Goal: Check status

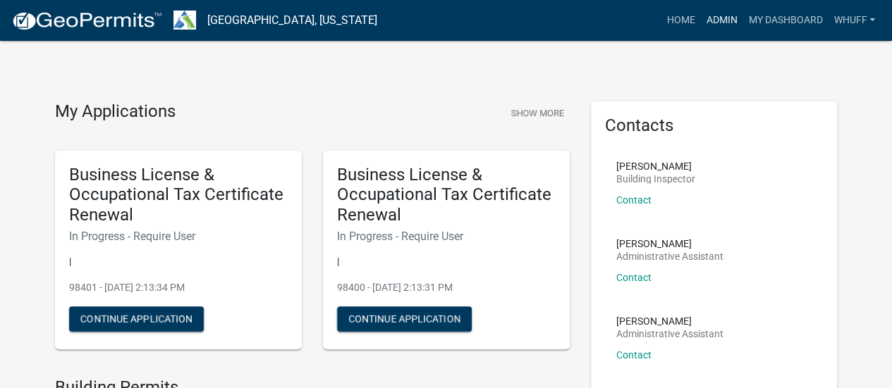
click at [706, 23] on link "Admin" at bounding box center [721, 20] width 42 height 27
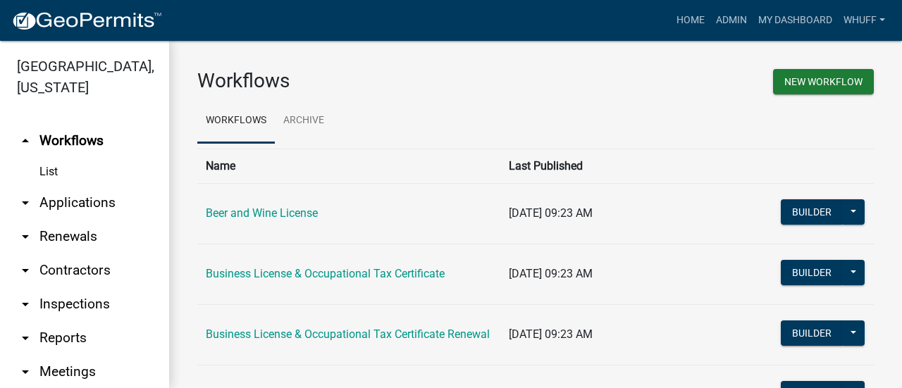
click at [78, 197] on link "arrow_drop_down Applications" at bounding box center [84, 203] width 169 height 34
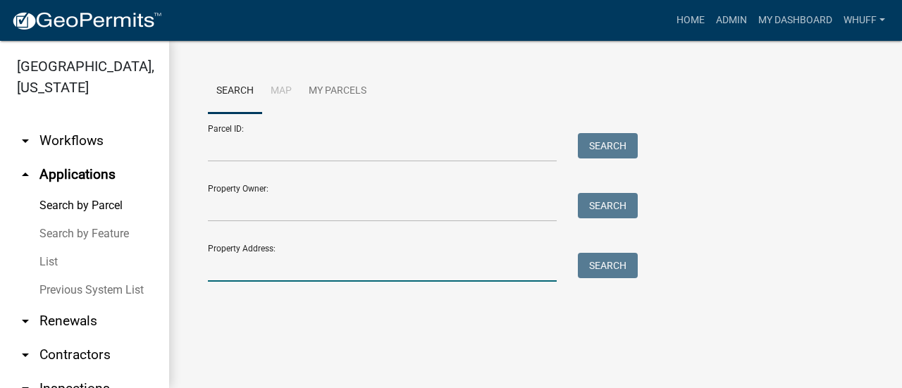
click at [308, 258] on input "Property Address:" at bounding box center [382, 267] width 349 height 29
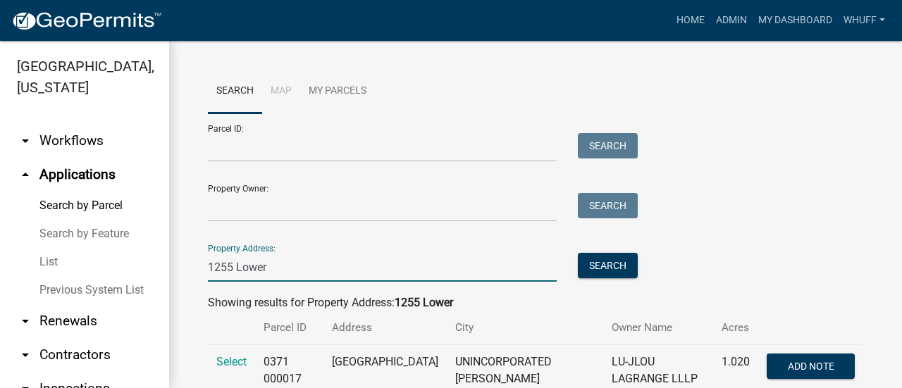
scroll to position [47, 0]
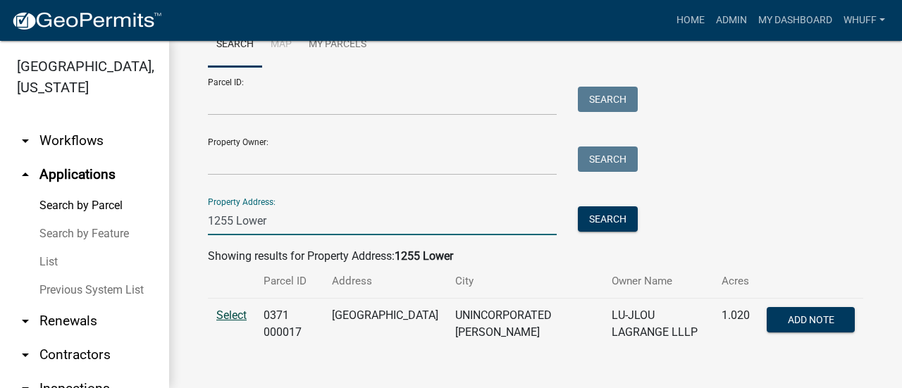
type input "1255 Lower"
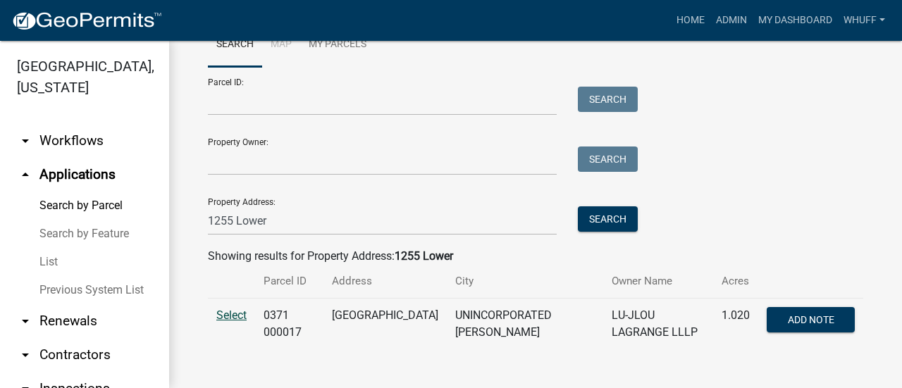
click at [228, 314] on span "Select" at bounding box center [231, 315] width 30 height 13
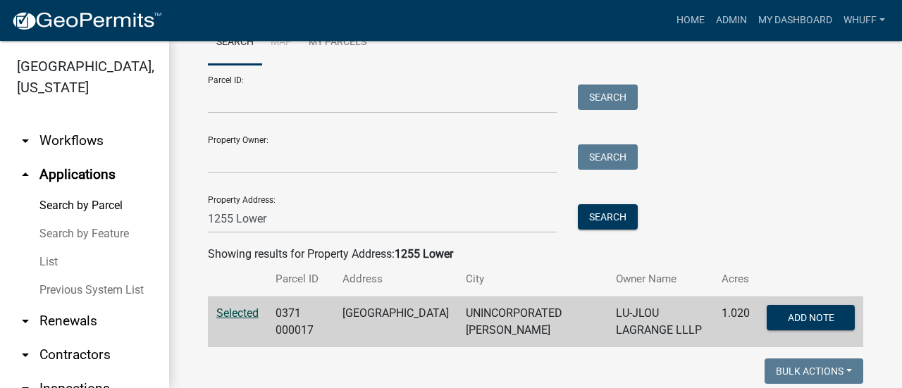
scroll to position [70, 0]
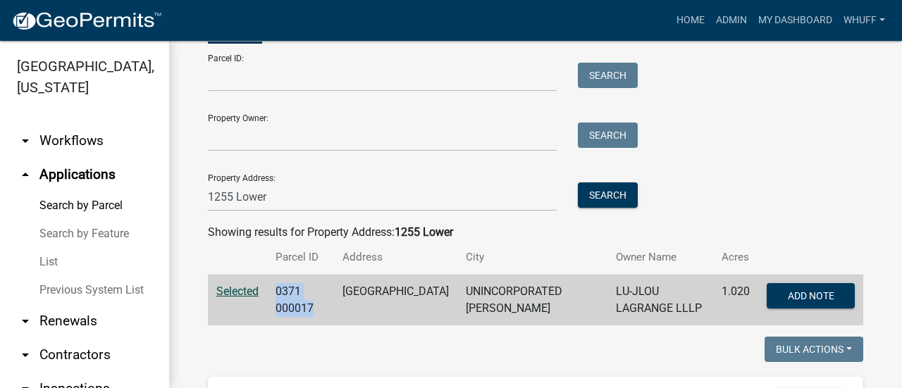
drag, startPoint x: 279, startPoint y: 294, endPoint x: 316, endPoint y: 312, distance: 40.7
click at [316, 312] on td "0371 000017" at bounding box center [300, 300] width 67 height 51
copy td "0371 000017"
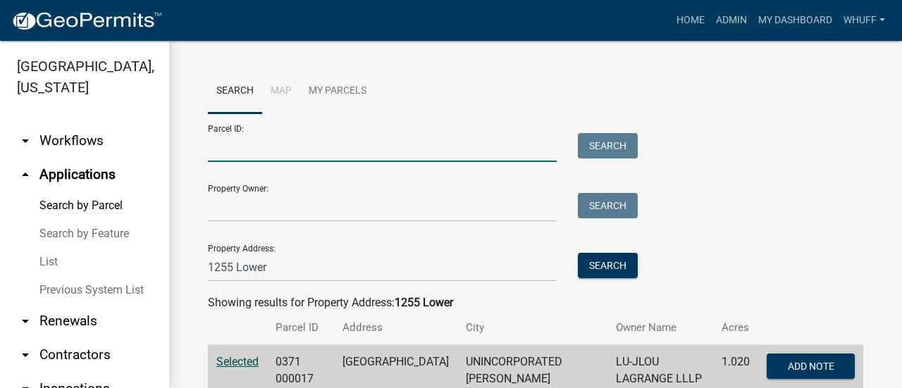
click at [248, 147] on input "Parcel ID:" at bounding box center [382, 147] width 349 height 29
paste input "0371 000017"
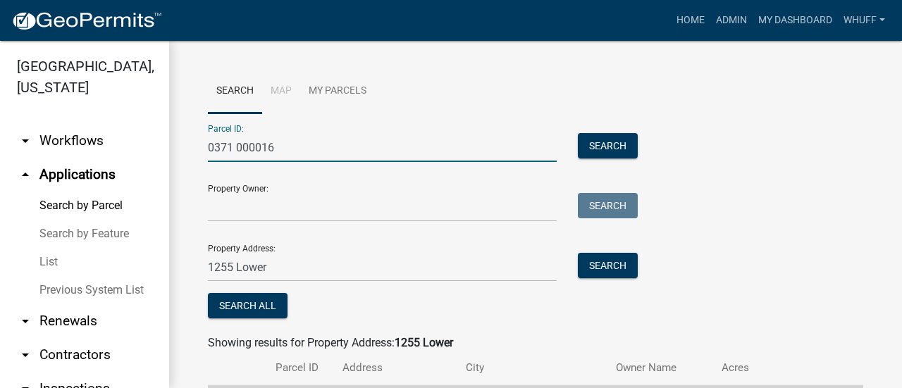
type input "0371 000016"
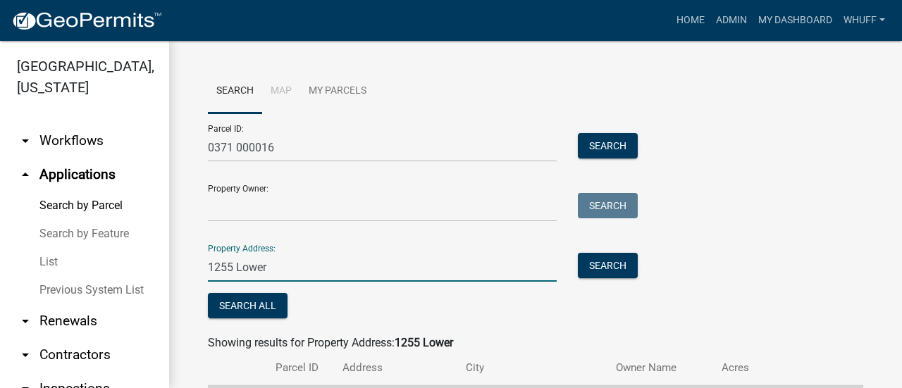
drag, startPoint x: 281, startPoint y: 267, endPoint x: 163, endPoint y: 271, distance: 118.5
click at [163, 271] on div "[GEOGRAPHIC_DATA], [US_STATE] arrow_drop_down Workflows List arrow_drop_up Appl…" at bounding box center [451, 214] width 902 height 347
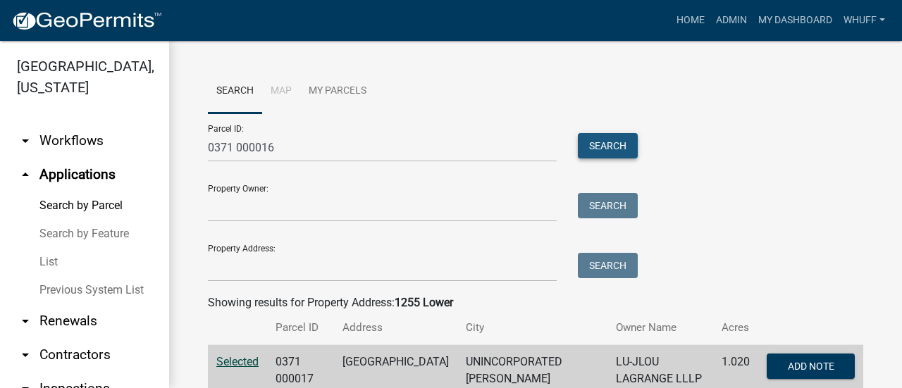
click at [601, 142] on button "Search" at bounding box center [608, 145] width 60 height 25
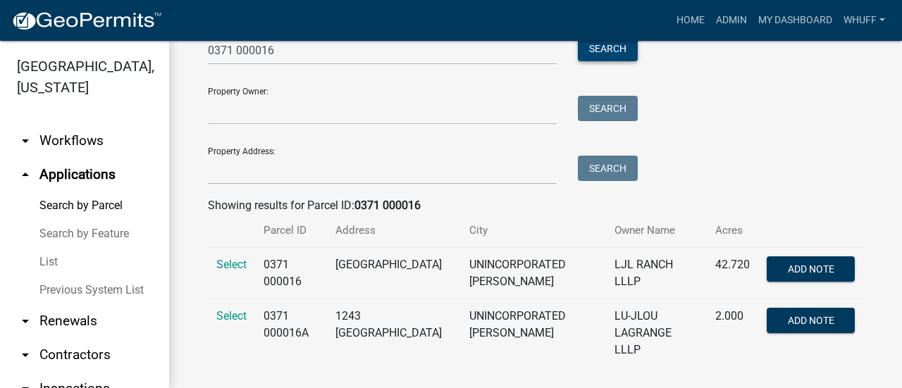
scroll to position [98, 0]
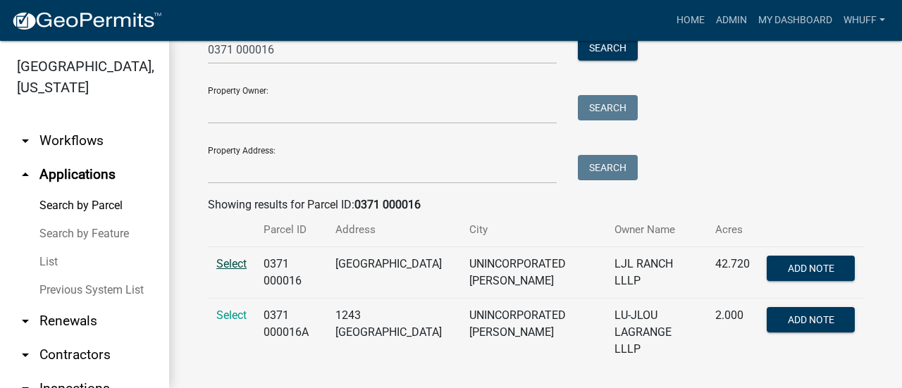
click at [221, 259] on span "Select" at bounding box center [231, 263] width 30 height 13
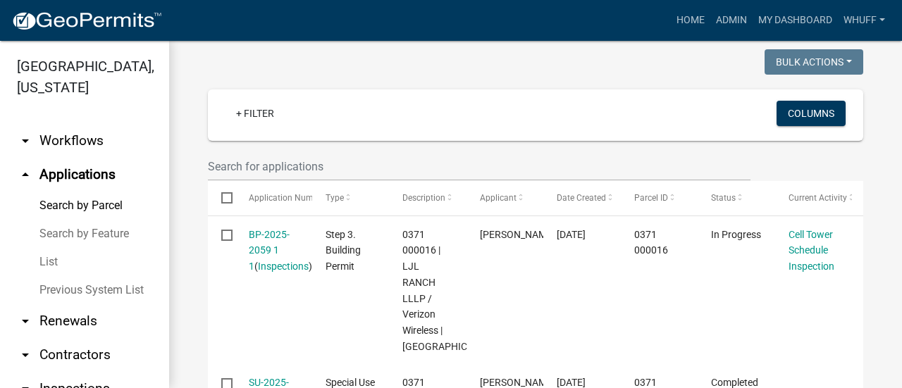
scroll to position [380, 0]
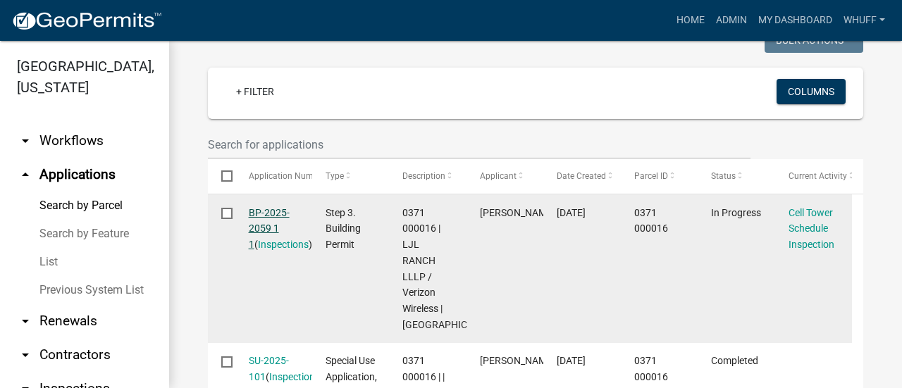
click at [261, 211] on link "BP-2025-2059 1 1" at bounding box center [269, 229] width 41 height 44
